Goal: Use online tool/utility: Utilize a website feature to perform a specific function

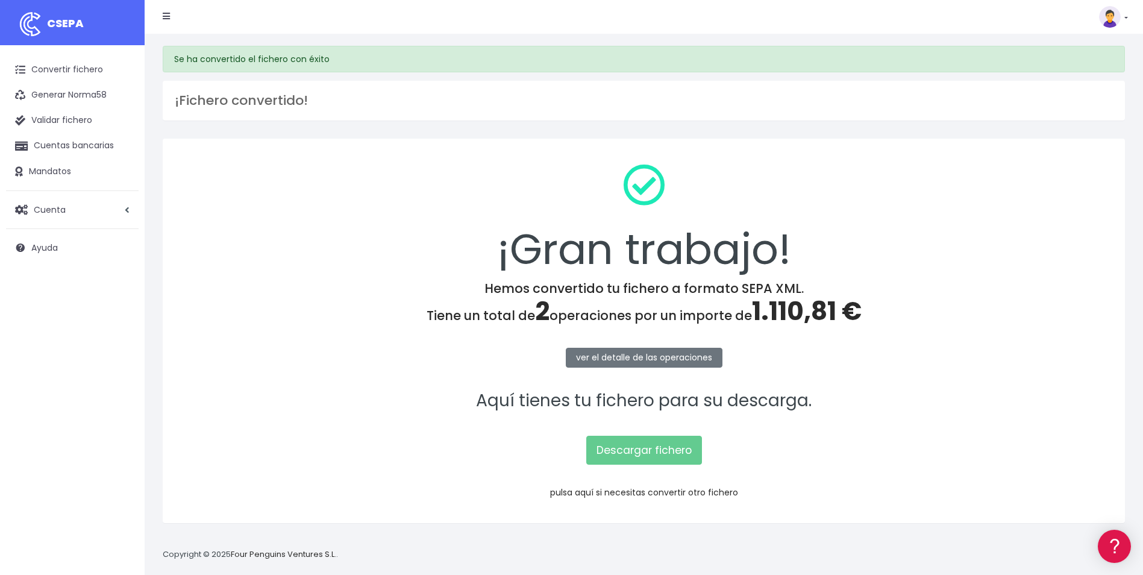
click at [658, 489] on link "pulsa aquí si necesitas convertir otro fichero" at bounding box center [644, 492] width 188 height 12
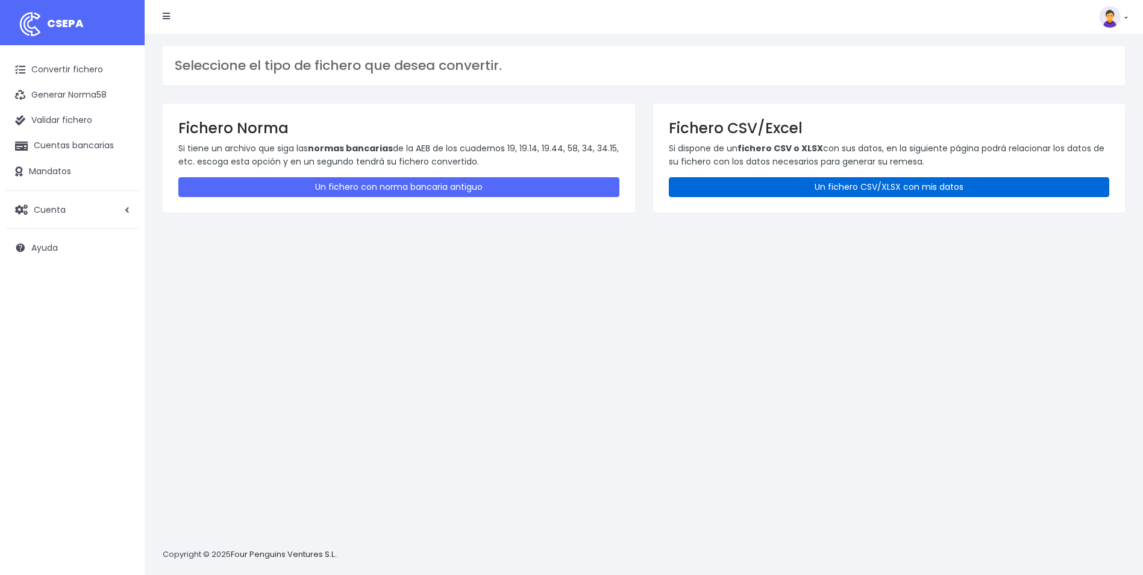
click at [919, 189] on link "Un fichero CSV/XLSX con mis datos" at bounding box center [889, 187] width 441 height 20
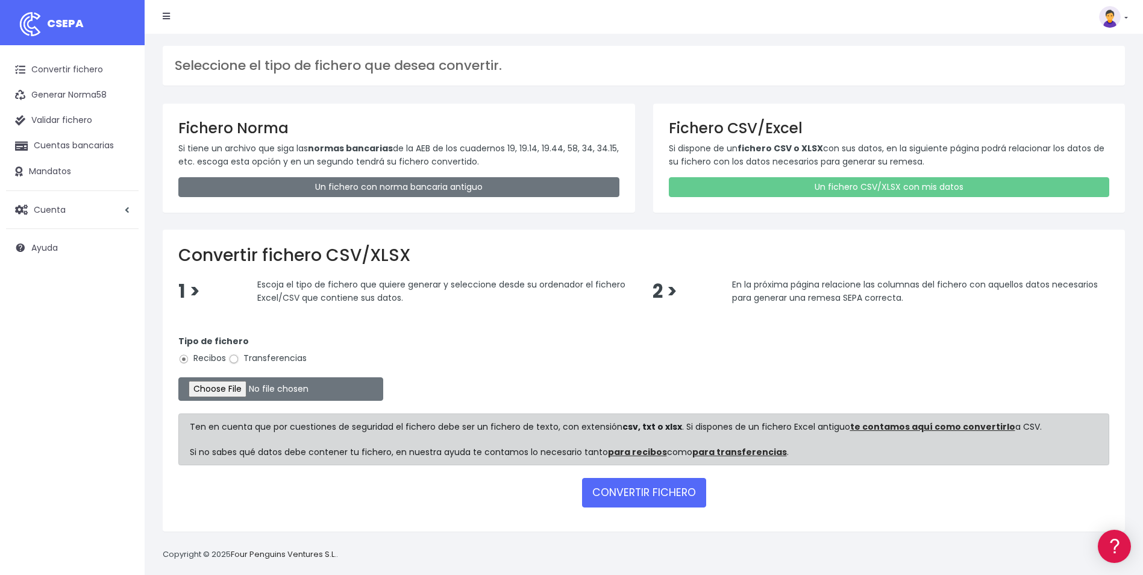
click at [231, 361] on input "Transferencias" at bounding box center [233, 359] width 11 height 11
radio input "true"
click at [222, 385] on input "file" at bounding box center [280, 388] width 205 height 23
type input "C:\fakepath\Copia de UTE_ACE_TICKETSUNIFORME_TERESA_BART.csv"
click at [636, 501] on button "CONVERTIR FICHERO" at bounding box center [644, 492] width 124 height 29
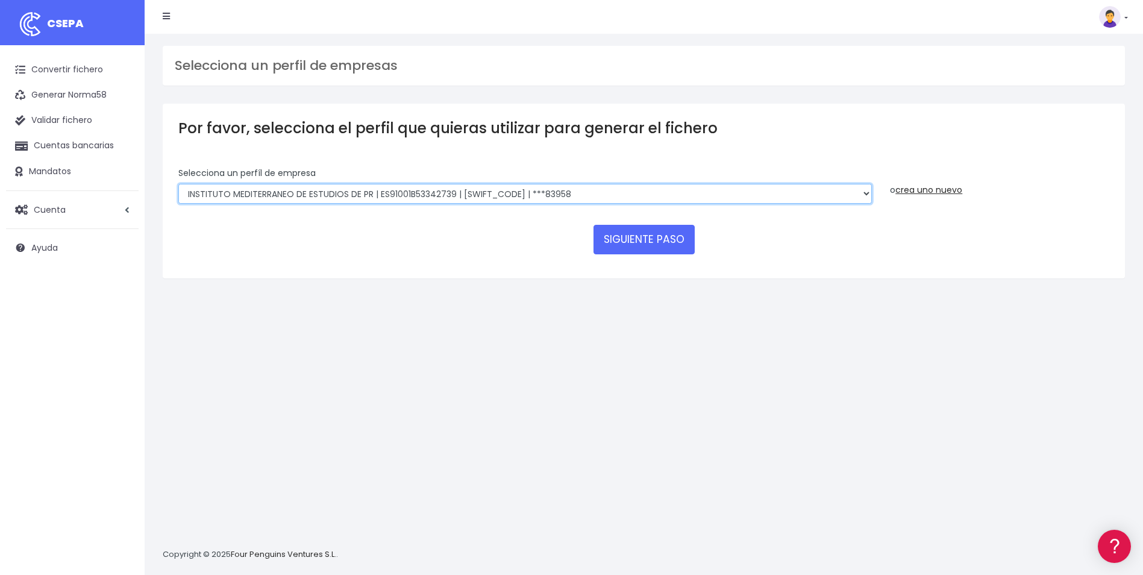
click at [863, 197] on select "INSTITUTO MEDITERRANEO DE ESTUDIOS DE PR | ES91001B53342739 | BSCHESMMXXX | ***…" at bounding box center [524, 194] width 693 height 20
select select "1887"
click at [178, 184] on select "INSTITUTO MEDITERRANEO DE ESTUDIOS DE PR | ES91001B53342739 | BSCHESMMXXX | ***…" at bounding box center [524, 194] width 693 height 20
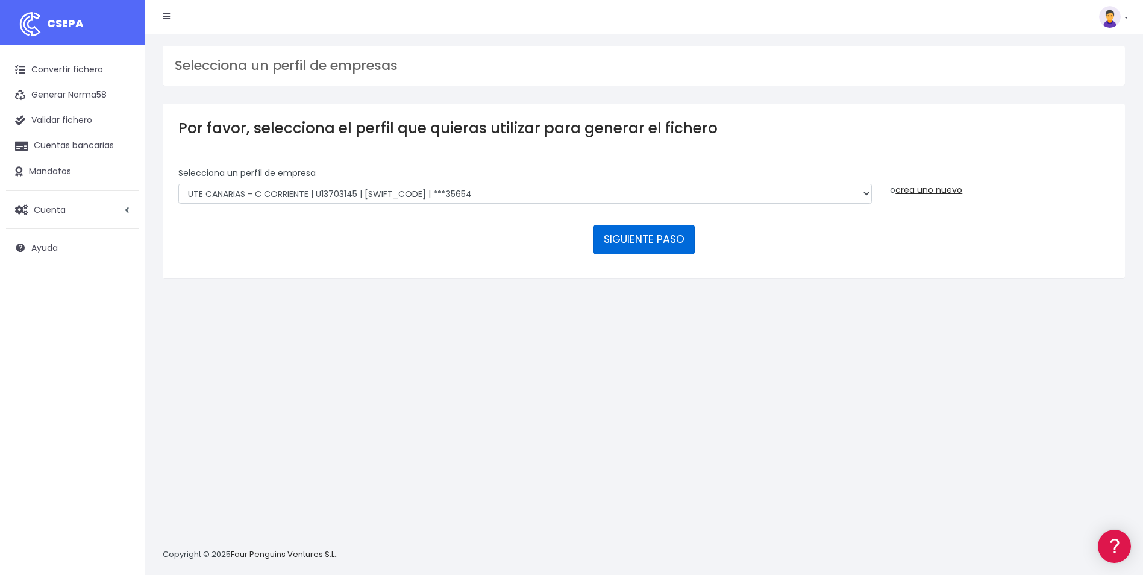
click at [666, 229] on button "SIGUIENTE PASO" at bounding box center [643, 239] width 101 height 29
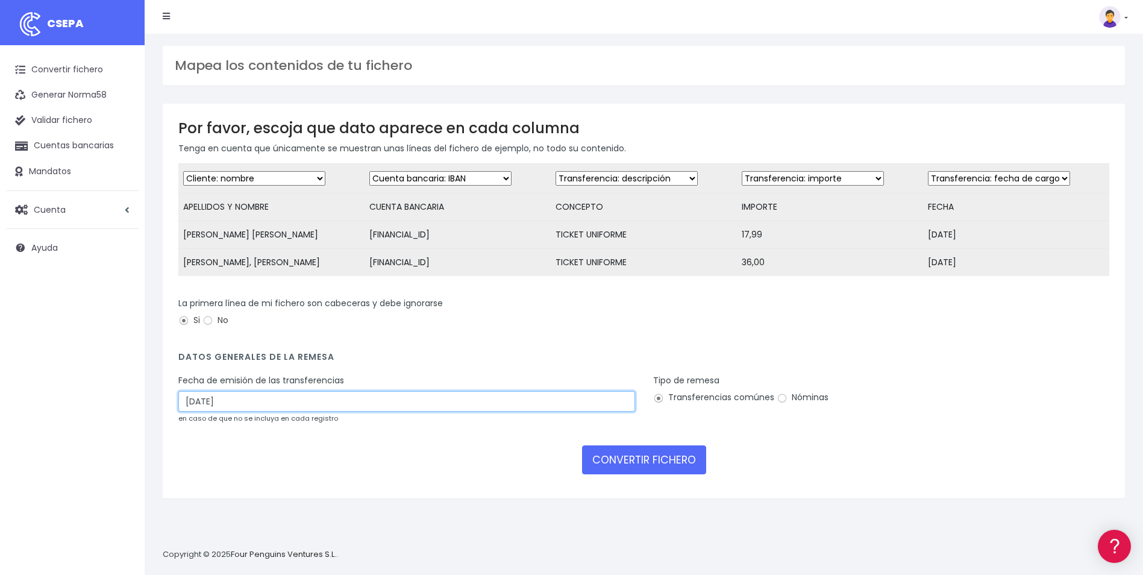
click at [298, 405] on input "[DATE]" at bounding box center [406, 401] width 457 height 20
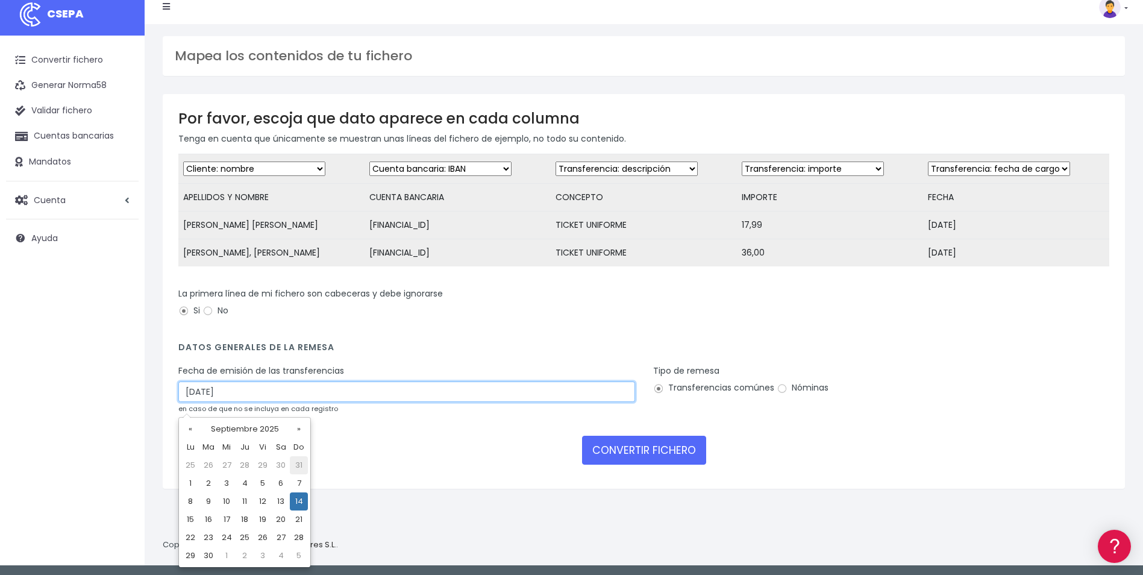
scroll to position [11, 0]
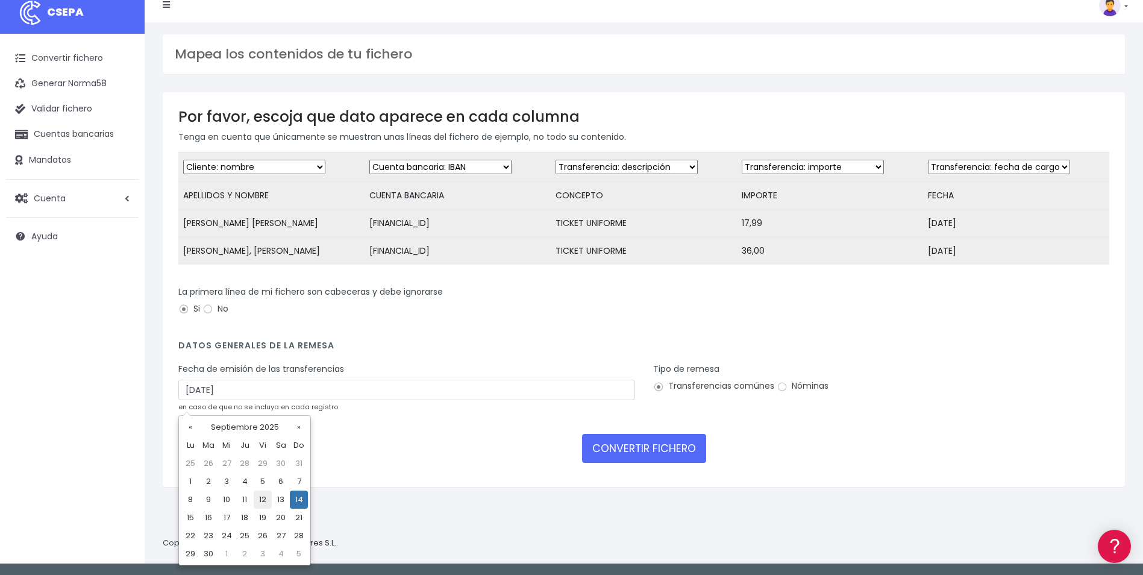
click at [267, 495] on td "12" at bounding box center [263, 499] width 18 height 18
type input "[DATE]"
click at [777, 392] on input "Nóminas" at bounding box center [782, 386] width 11 height 11
radio input "true"
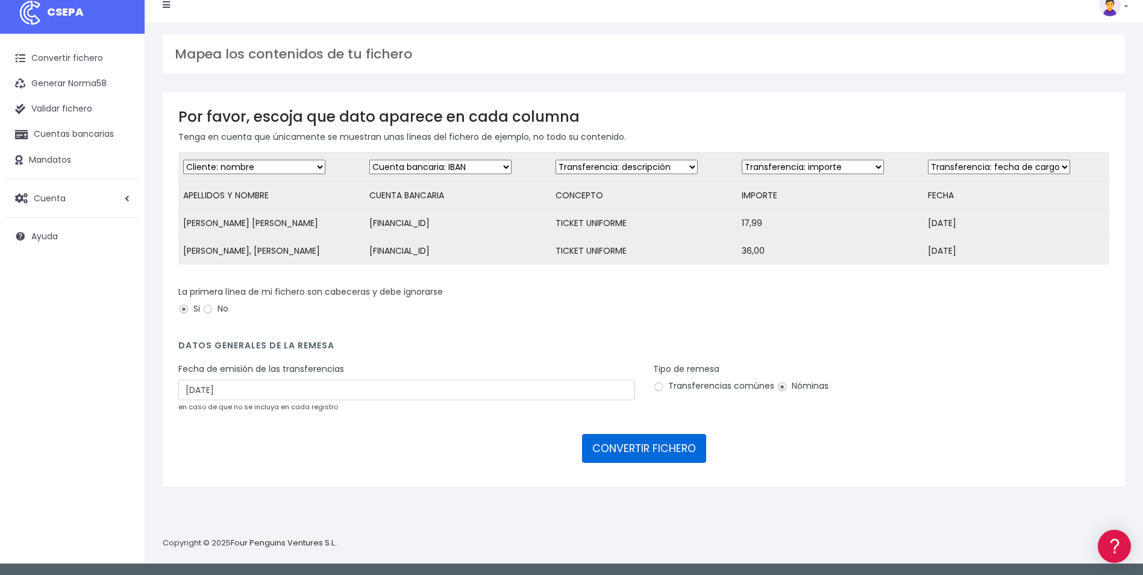
click at [636, 454] on button "CONVERTIR FICHERO" at bounding box center [644, 448] width 124 height 29
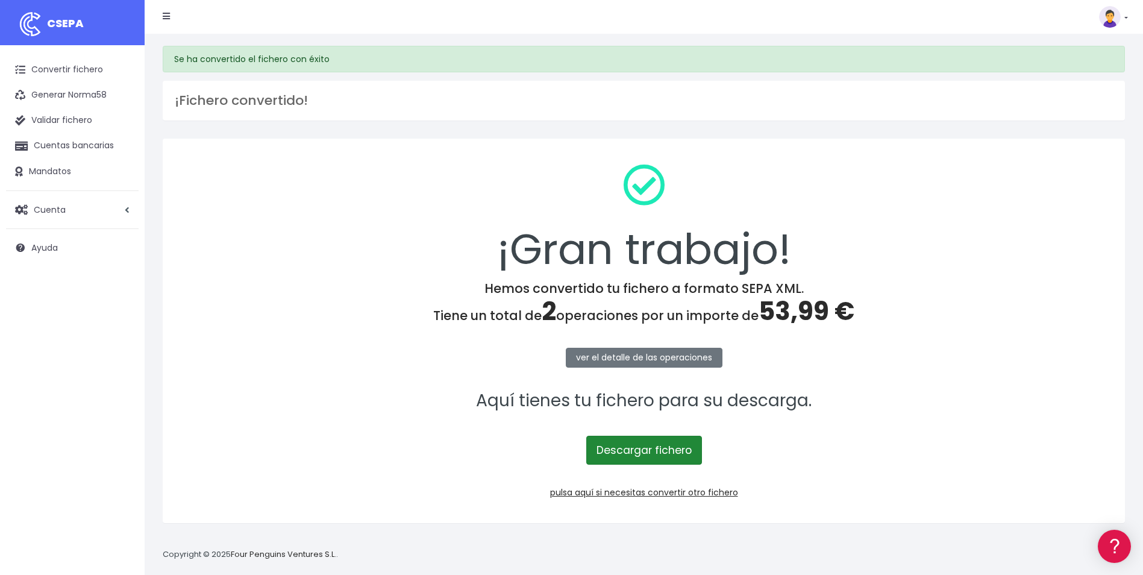
click at [669, 444] on link "Descargar fichero" at bounding box center [644, 450] width 116 height 29
click at [445, 403] on p "Aquí tienes tu fichero para su descarga." at bounding box center [643, 400] width 931 height 27
